Goal: Task Accomplishment & Management: Use online tool/utility

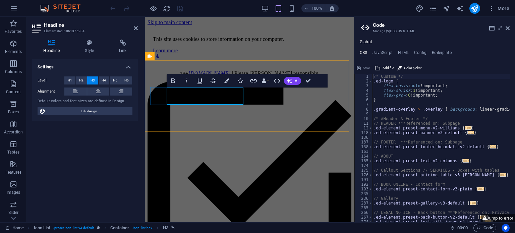
click at [254, 79] on icon "button" at bounding box center [254, 81] width 8 height 8
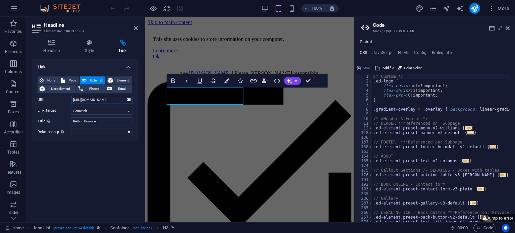
click at [106, 98] on input "[URL][DOMAIN_NAME]" at bounding box center [101, 100] width 61 height 8
click at [203, 70] on div "18+ https:// [DOMAIN_NAME] | Please [PERSON_NAME] responsibly." at bounding box center [250, 73] width 204 height 6
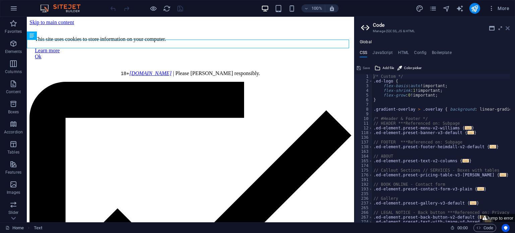
click at [508, 30] on icon at bounding box center [508, 27] width 4 height 5
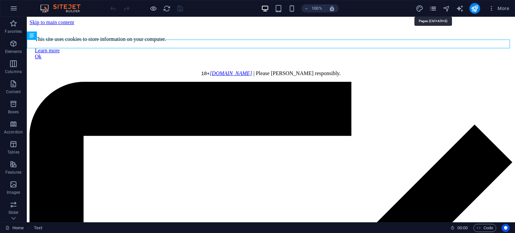
click at [433, 8] on icon "pages" at bounding box center [433, 9] width 8 height 8
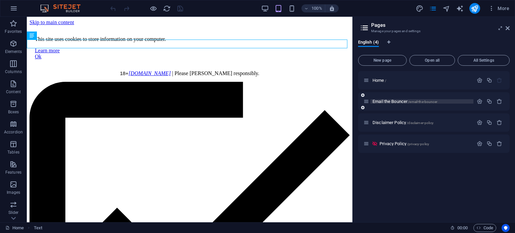
click at [387, 101] on span "Email the Bouncer /email-the-bouncer" at bounding box center [405, 101] width 65 height 5
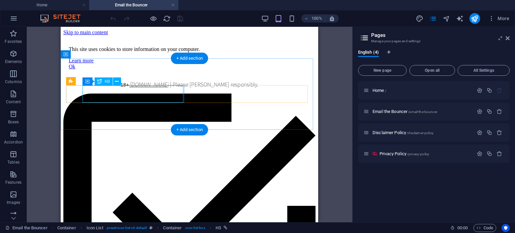
click at [113, 96] on div "Drag here to replace the existing content. Press “Ctrl” if you want to create a…" at bounding box center [190, 125] width 326 height 196
select select
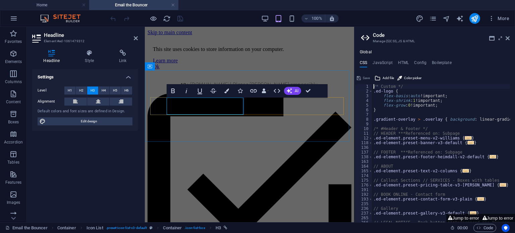
click at [253, 91] on icon "button" at bounding box center [253, 90] width 7 height 3
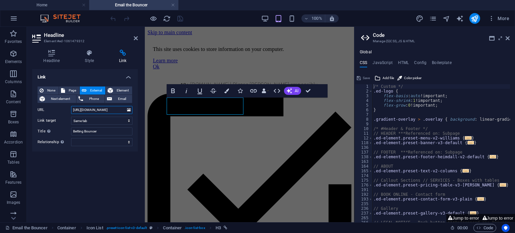
click at [108, 111] on input "[URL][DOMAIN_NAME]" at bounding box center [101, 110] width 61 height 8
paste input "/#ed-1059429694"
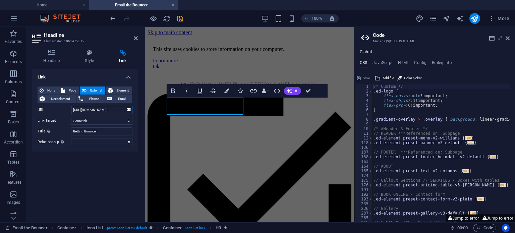
type input "[URL][DOMAIN_NAME]"
click at [111, 165] on div "Link None Page External Element Next element Phone Email Page Home Email the Bo…" at bounding box center [85, 143] width 106 height 148
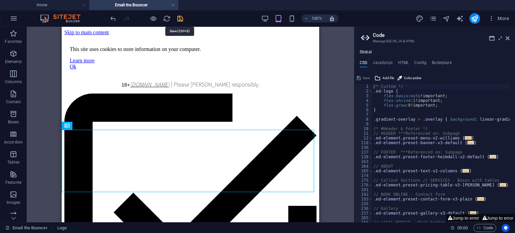
click at [180, 19] on icon "save" at bounding box center [180, 19] width 8 height 8
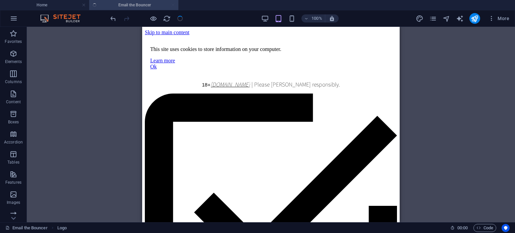
checkbox input "false"
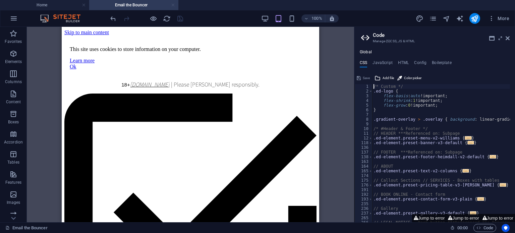
click at [174, 7] on link at bounding box center [173, 5] width 4 height 6
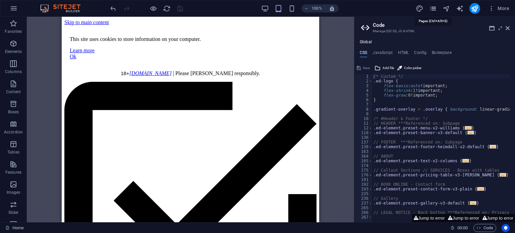
click at [433, 10] on icon "pages" at bounding box center [433, 9] width 8 height 8
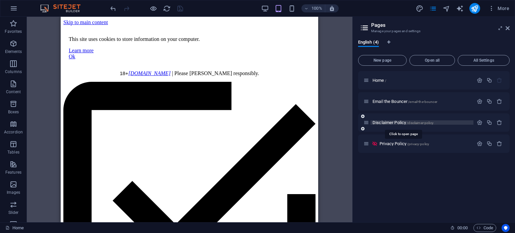
click at [381, 122] on span "Disclaimer Policy /disclaimer-policy" at bounding box center [403, 122] width 61 height 5
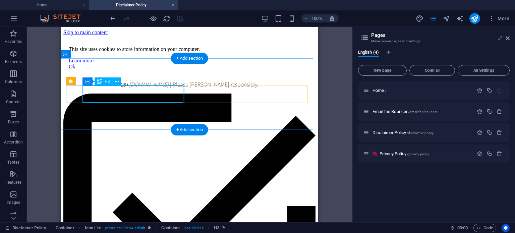
click at [118, 96] on div "Drag here to replace the existing content. Press “Ctrl” if you want to create a…" at bounding box center [190, 125] width 326 height 196
select select
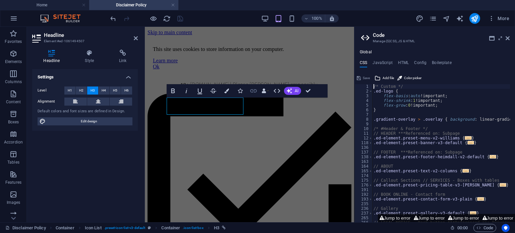
click at [255, 92] on icon "button" at bounding box center [253, 90] width 7 height 3
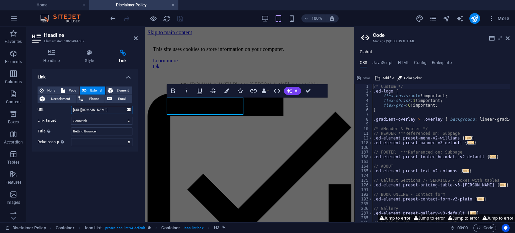
click at [110, 111] on input "[URL][DOMAIN_NAME]" at bounding box center [101, 110] width 61 height 8
paste input "/#ed-1059429694"
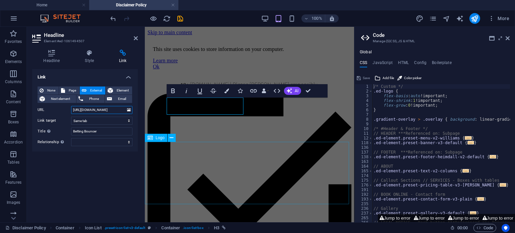
type input "[URL][DOMAIN_NAME]"
click at [178, 142] on div "Logo" at bounding box center [162, 138] width 35 height 8
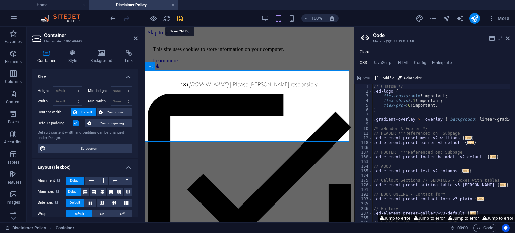
click at [178, 19] on icon "save" at bounding box center [180, 19] width 8 height 8
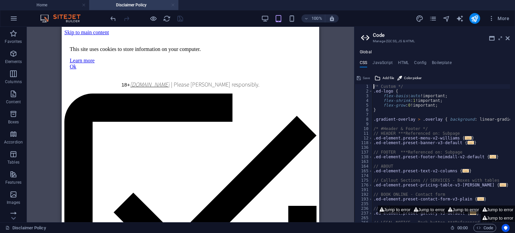
click at [173, 4] on link at bounding box center [173, 5] width 4 height 6
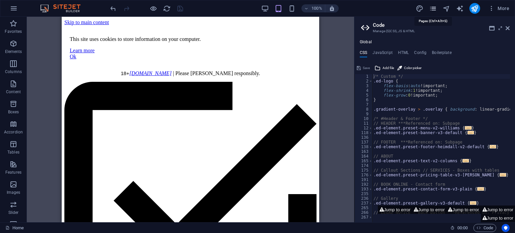
click at [433, 11] on icon "pages" at bounding box center [433, 9] width 8 height 8
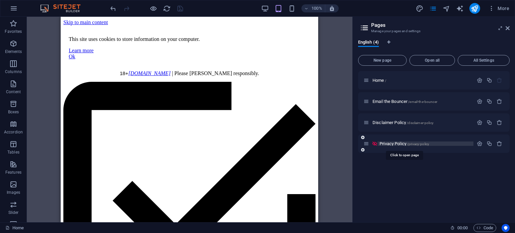
click at [383, 144] on span "Privacy Policy /privacy-policy" at bounding box center [405, 143] width 50 height 5
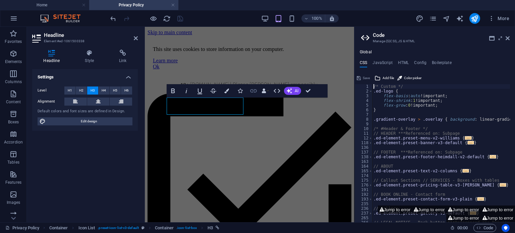
click at [252, 91] on icon "button" at bounding box center [253, 90] width 7 height 3
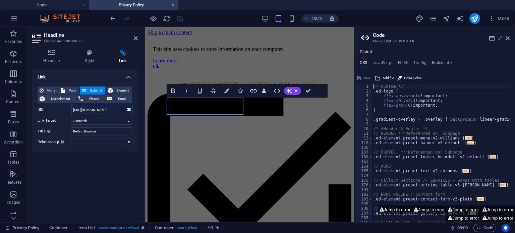
click at [90, 110] on input "[URL][DOMAIN_NAME]" at bounding box center [101, 110] width 61 height 8
paste input "/#ed-1059429694"
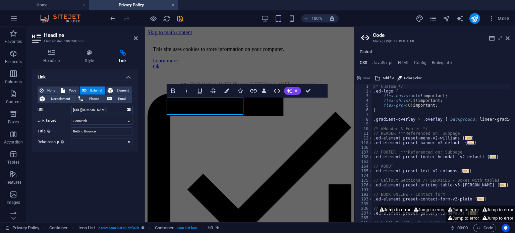
type input "[URL][DOMAIN_NAME]"
click at [107, 182] on div "Link None Page External Element Next element Phone Email Page Home Email the Bo…" at bounding box center [85, 143] width 106 height 148
click at [180, 18] on icon "save" at bounding box center [180, 19] width 8 height 8
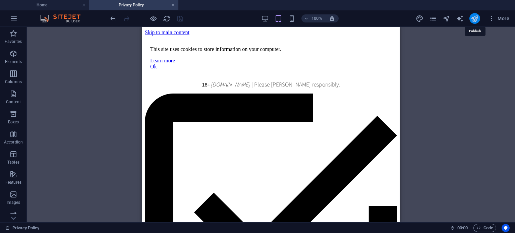
click at [476, 18] on icon "publish" at bounding box center [475, 19] width 8 height 8
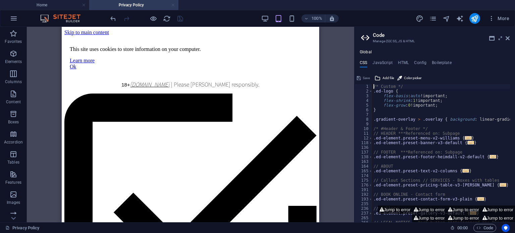
click at [173, 6] on link at bounding box center [173, 5] width 4 height 6
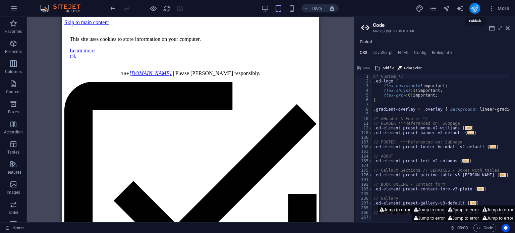
click at [474, 8] on icon "publish" at bounding box center [475, 9] width 8 height 8
